Goal: Information Seeking & Learning: Learn about a topic

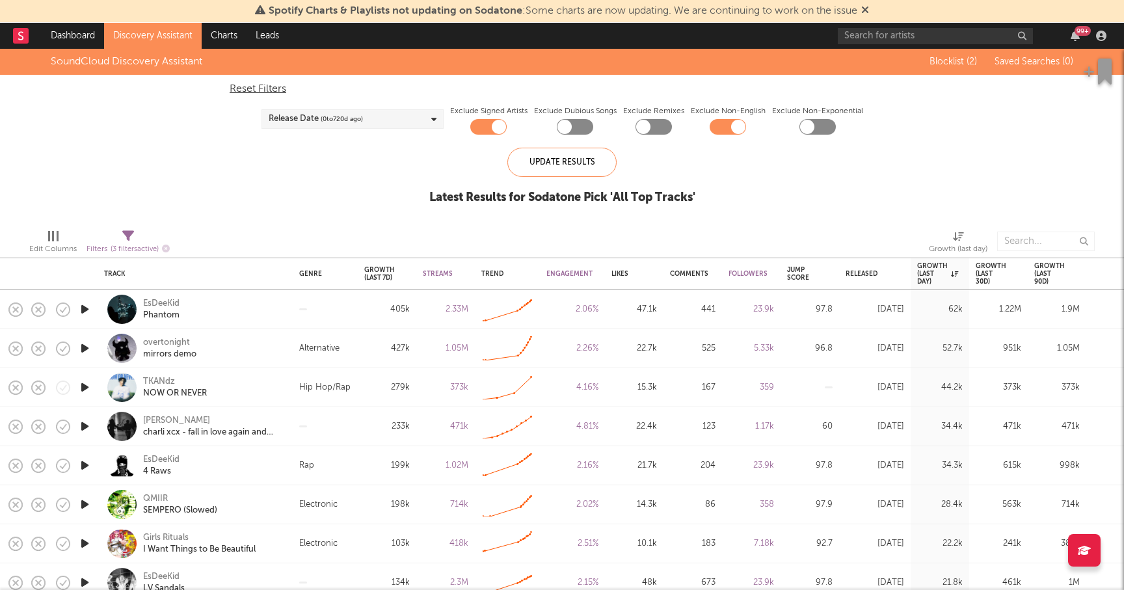
click at [138, 30] on link "Discovery Assistant" at bounding box center [153, 36] width 98 height 26
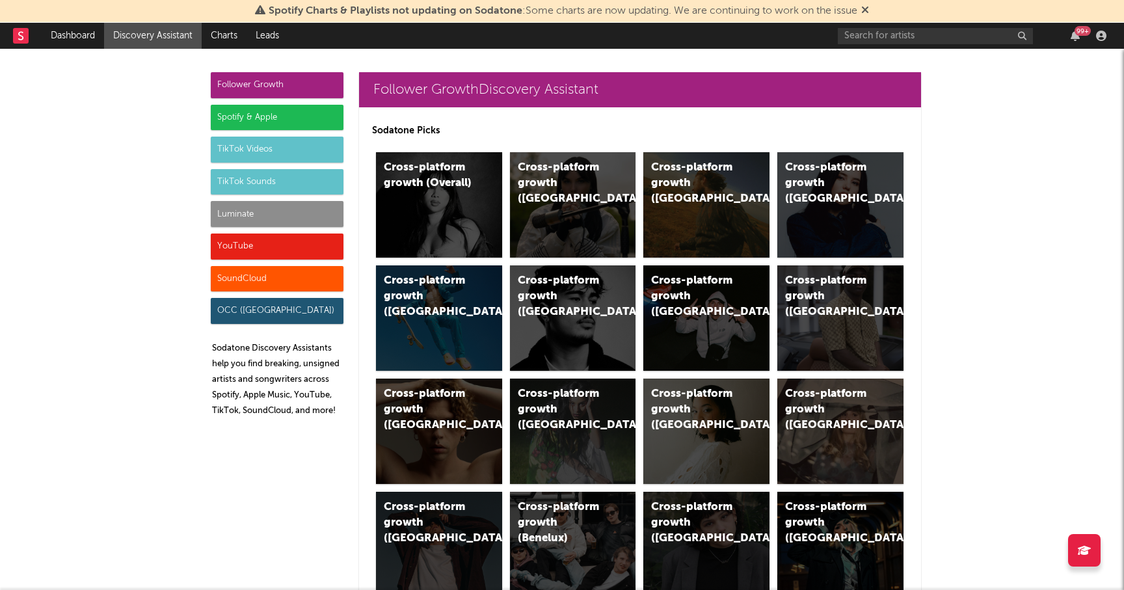
click at [285, 175] on div "TikTok Sounds" at bounding box center [277, 182] width 133 height 26
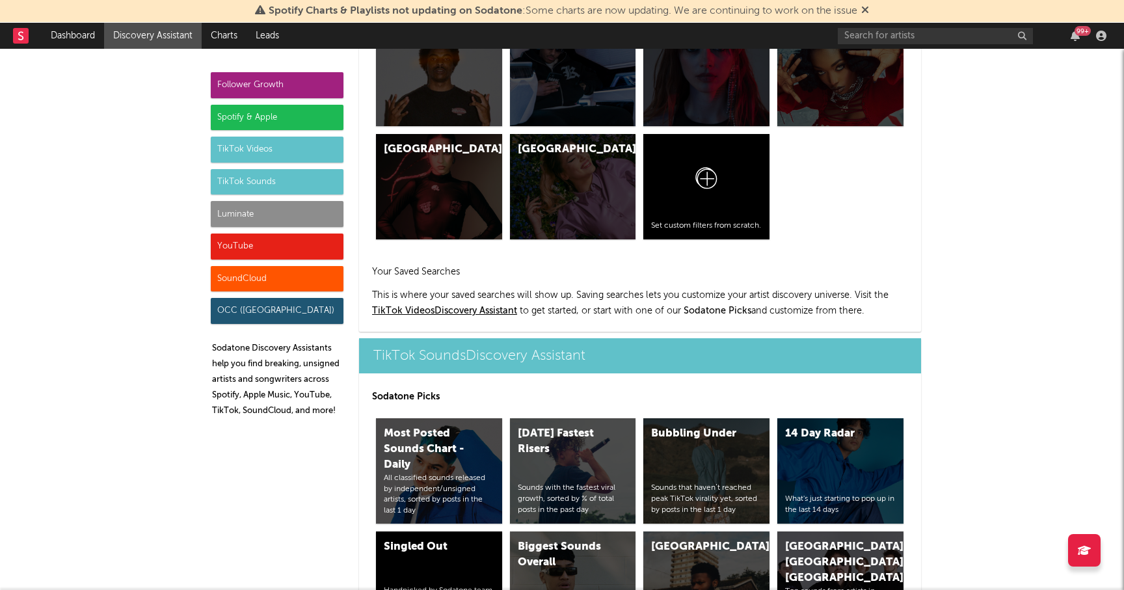
scroll to position [5393, 0]
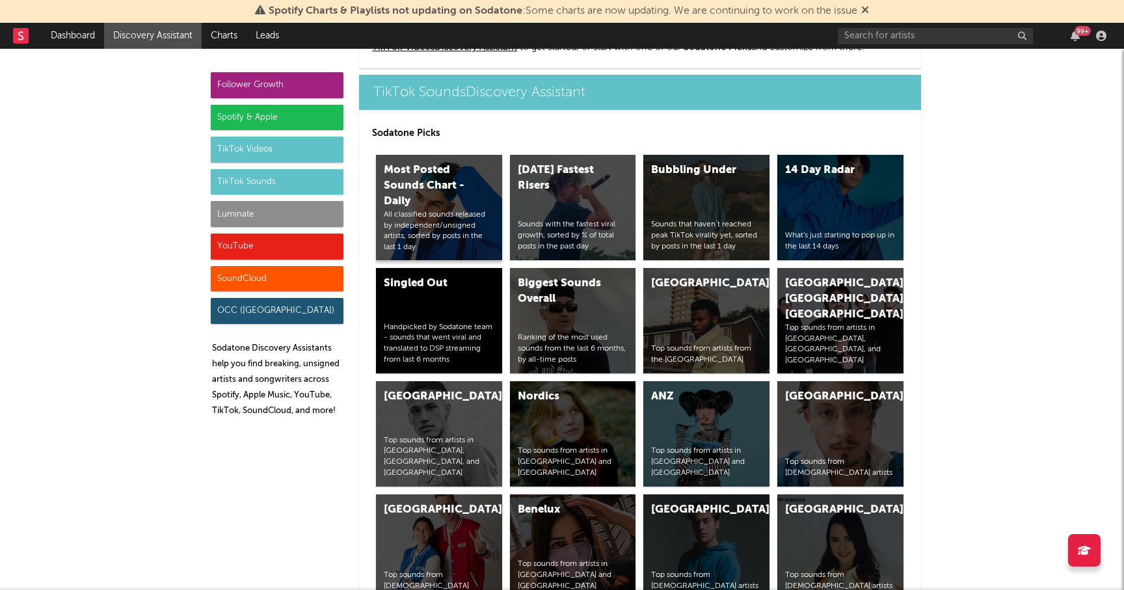
click at [453, 198] on div "Most Posted Sounds Chart - Daily" at bounding box center [428, 186] width 88 height 47
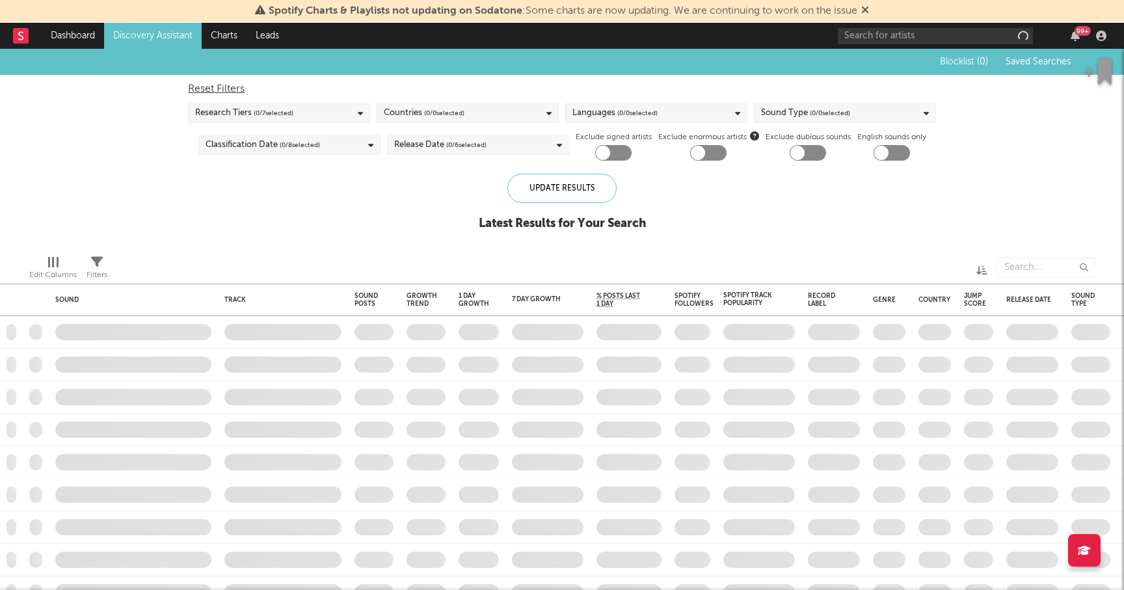
checkbox input "true"
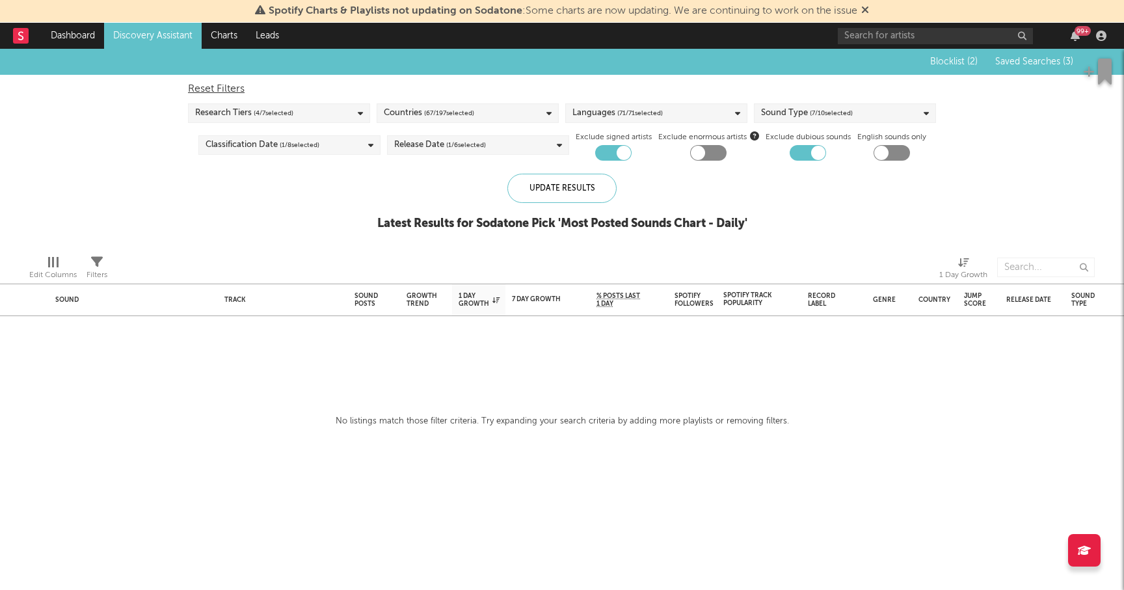
click at [163, 37] on link "Discovery Assistant" at bounding box center [153, 36] width 98 height 26
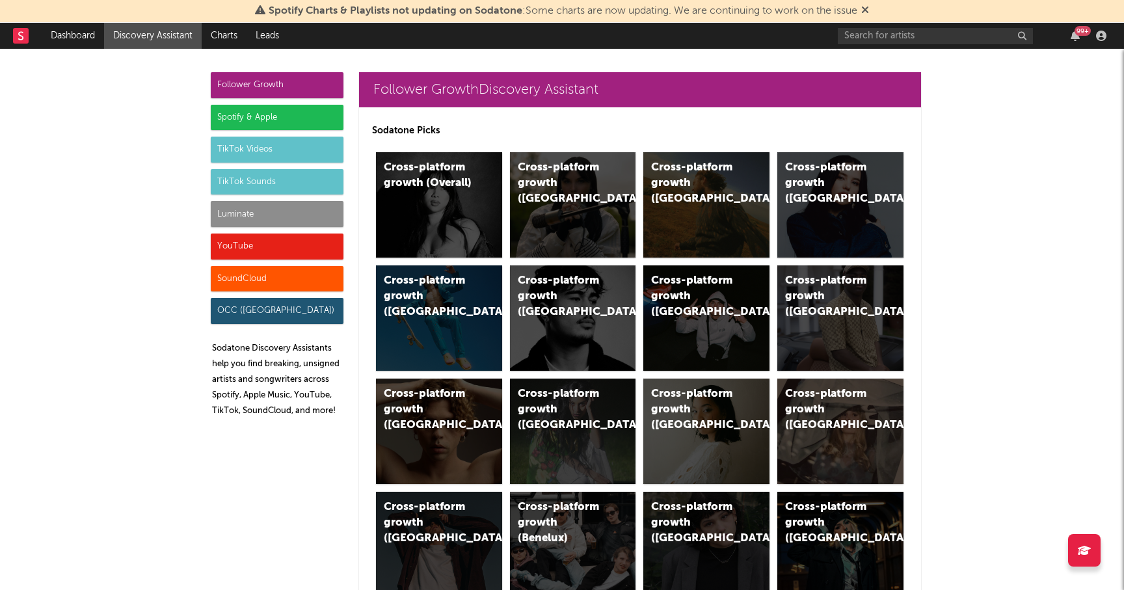
click at [285, 115] on div "Spotify & Apple" at bounding box center [277, 118] width 133 height 26
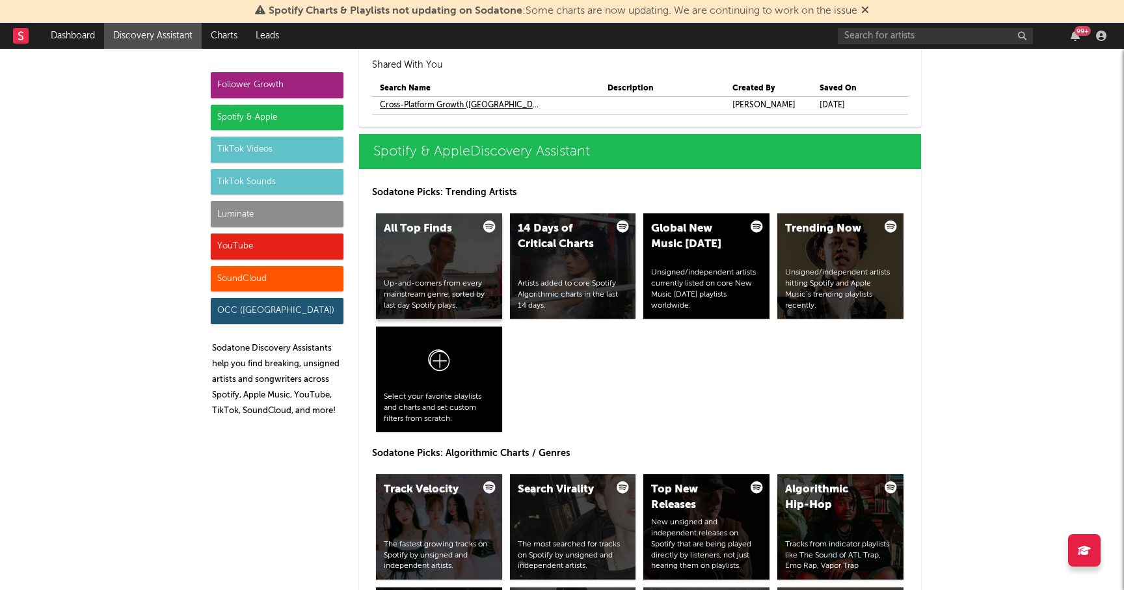
scroll to position [1408, 0]
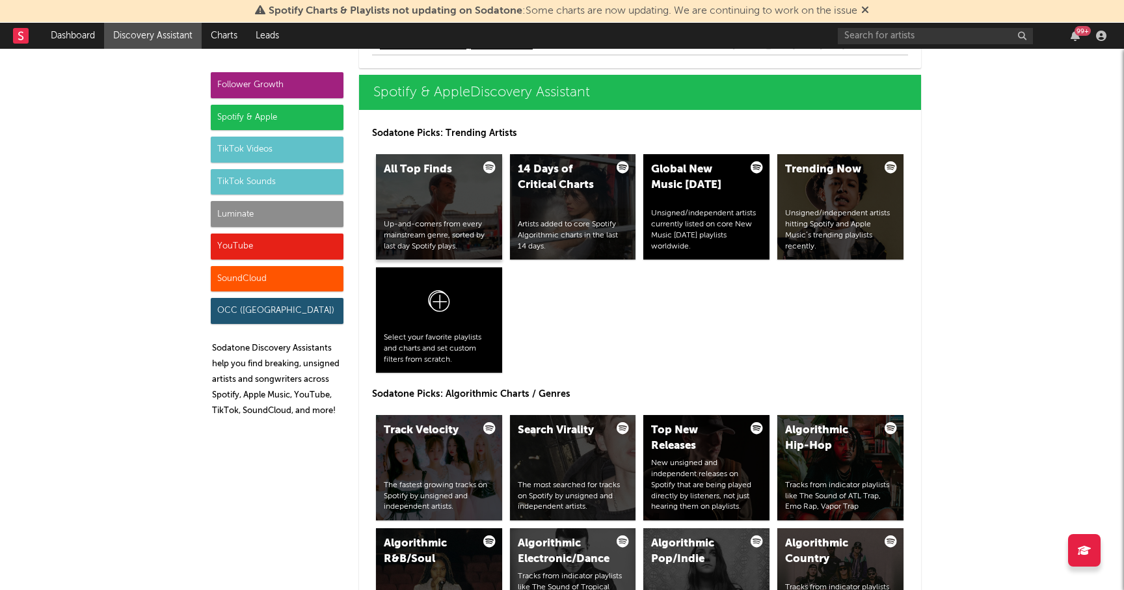
click at [428, 189] on div "All Top Finds Up-and-comers from every mainstream genre, sorted by last day Spo…" at bounding box center [439, 206] width 126 height 105
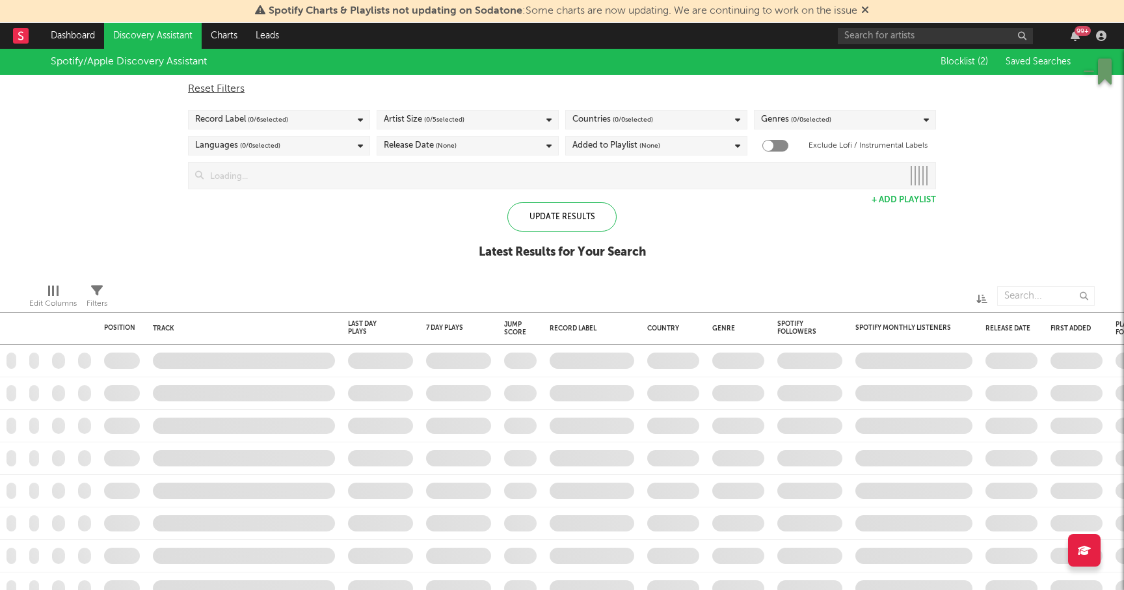
checkbox input "true"
